Goal: Task Accomplishment & Management: Manage account settings

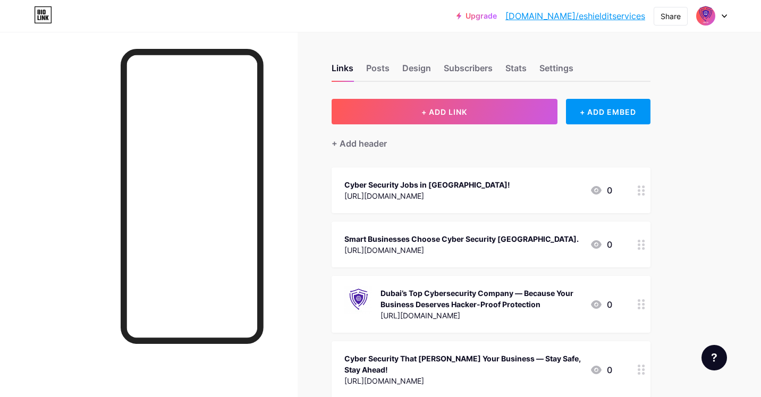
click at [718, 16] on div at bounding box center [711, 15] width 31 height 19
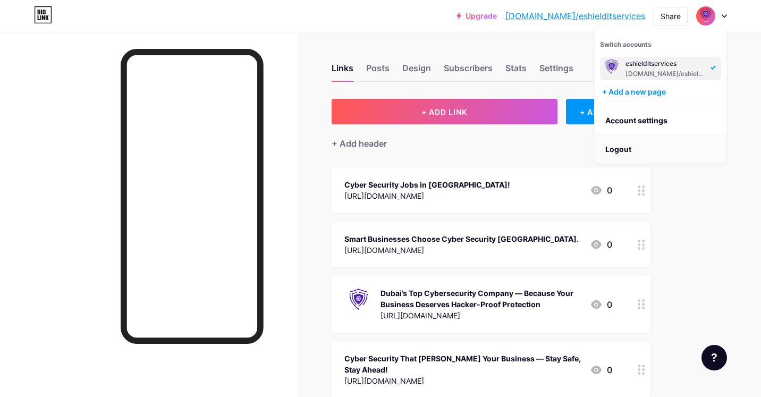
click at [635, 141] on li "Logout" at bounding box center [660, 149] width 132 height 29
click at [618, 146] on li "Logout" at bounding box center [660, 149] width 132 height 29
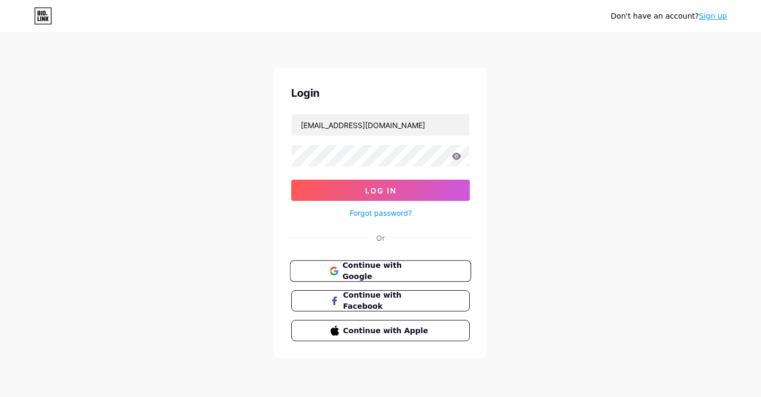
click at [345, 265] on span "Continue with Google" at bounding box center [386, 271] width 89 height 23
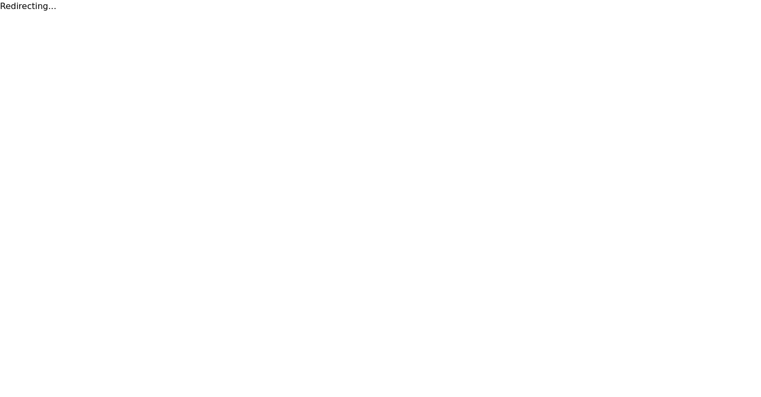
click at [143, 13] on html "Redirecting..." at bounding box center [380, 6] width 761 height 13
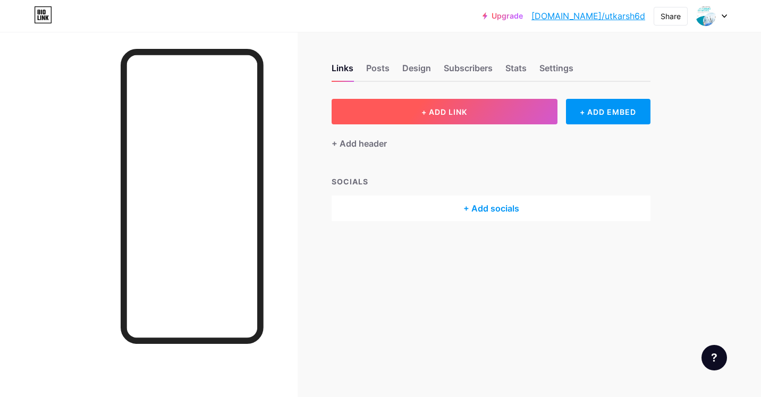
click at [418, 112] on button "+ ADD LINK" at bounding box center [444, 111] width 226 height 25
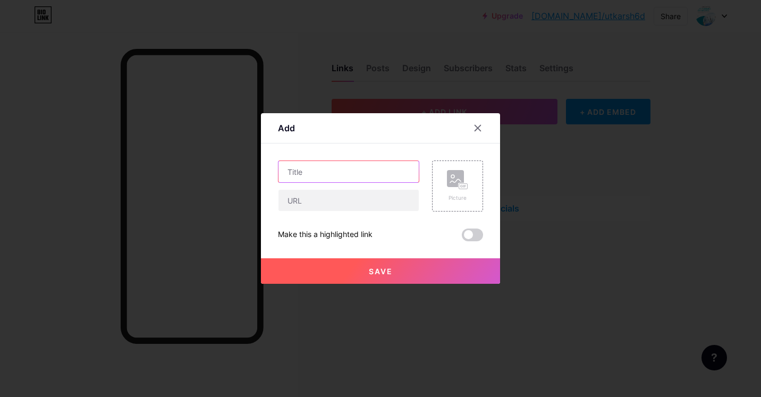
click at [333, 166] on input "text" at bounding box center [348, 171] width 140 height 21
paste input "Trusted Dental Clinic in [GEOGRAPHIC_DATA] – Top Smile Dental Clinic"
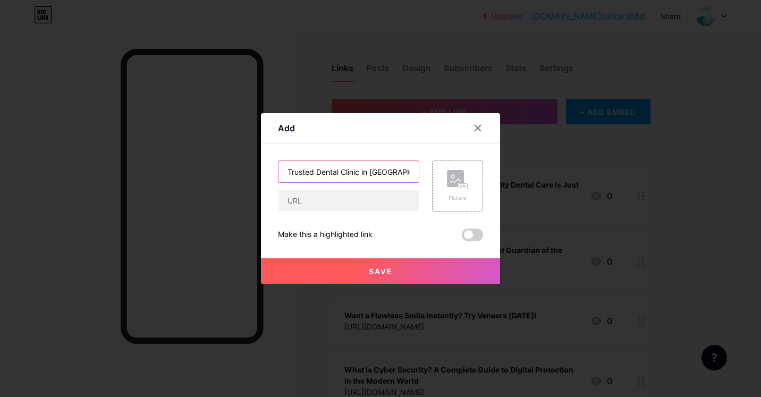
scroll to position [0, 70]
type input "Trusted Dental Clinic in [GEOGRAPHIC_DATA] – Top Smile Dental Clinic"
click at [306, 211] on div at bounding box center [348, 200] width 141 height 22
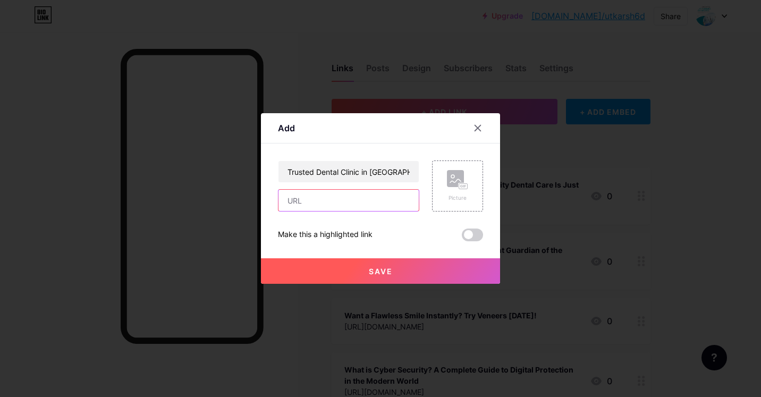
click at [306, 200] on input "text" at bounding box center [348, 200] width 140 height 21
paste input "[URL][DOMAIN_NAME]"
type input "[URL][DOMAIN_NAME]"
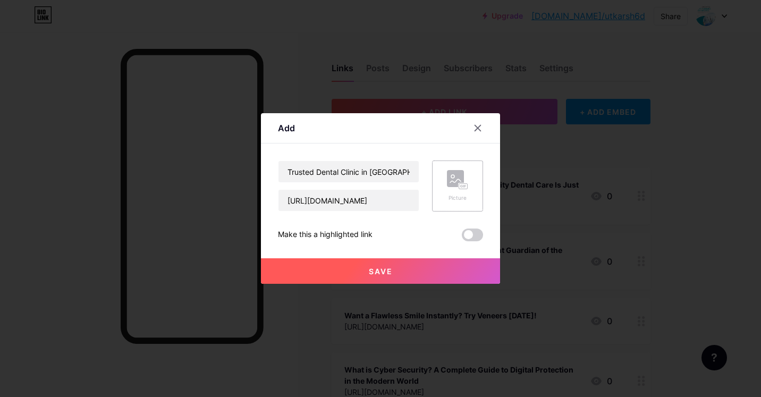
click at [455, 187] on icon at bounding box center [457, 180] width 21 height 20
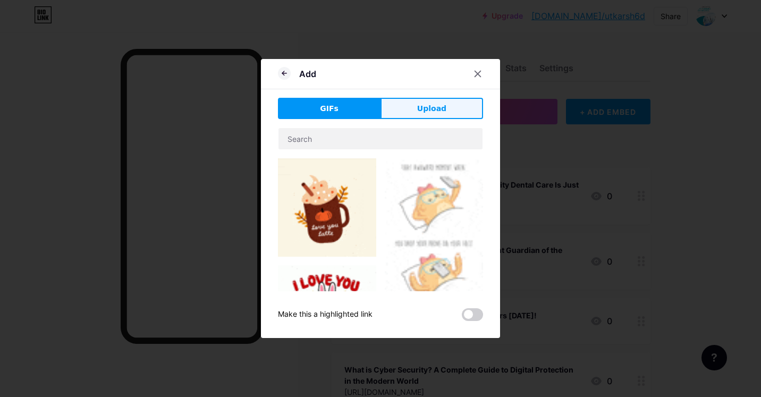
click at [414, 110] on button "Upload" at bounding box center [431, 108] width 103 height 21
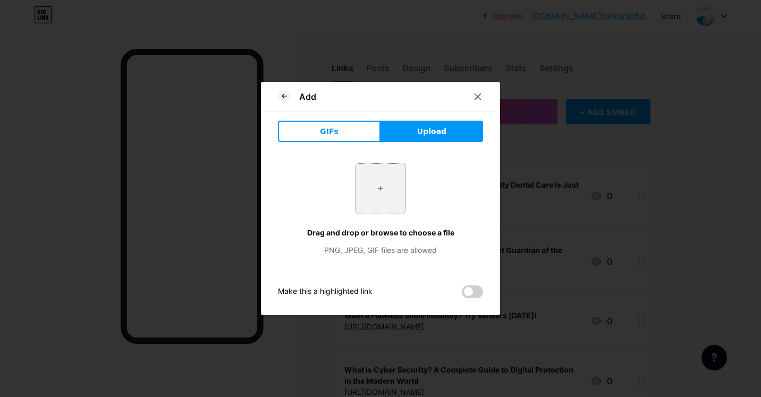
click at [390, 203] on input "file" at bounding box center [380, 189] width 50 height 50
type input "C:\fakepath\Dental clinic (1).jpeg"
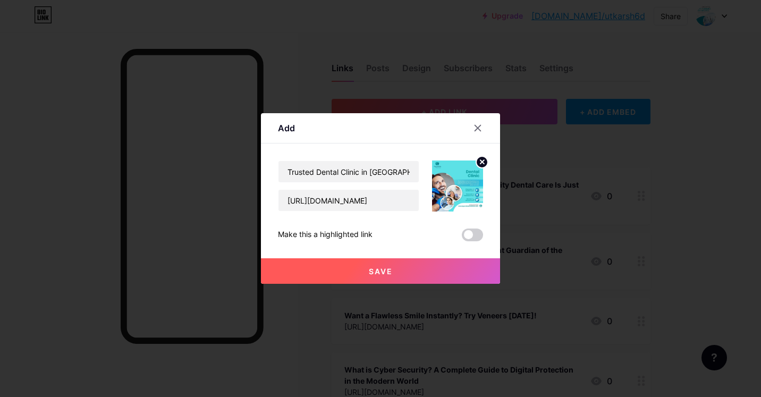
click at [391, 274] on span "Save" at bounding box center [381, 271] width 24 height 9
